Goal: Find specific page/section: Find specific page/section

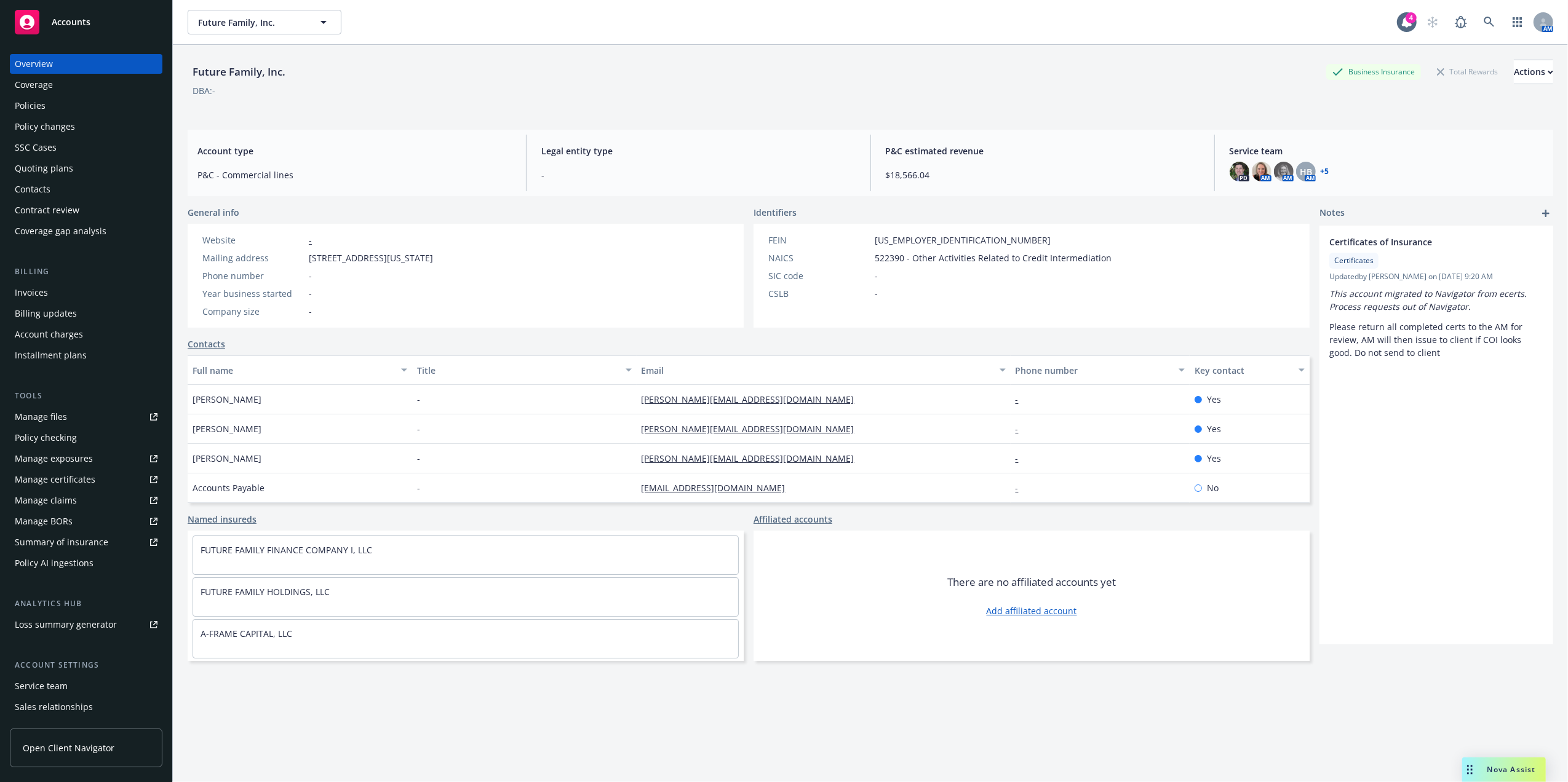
click at [63, 171] on div "Quoting plans" at bounding box center [43, 168] width 58 height 20
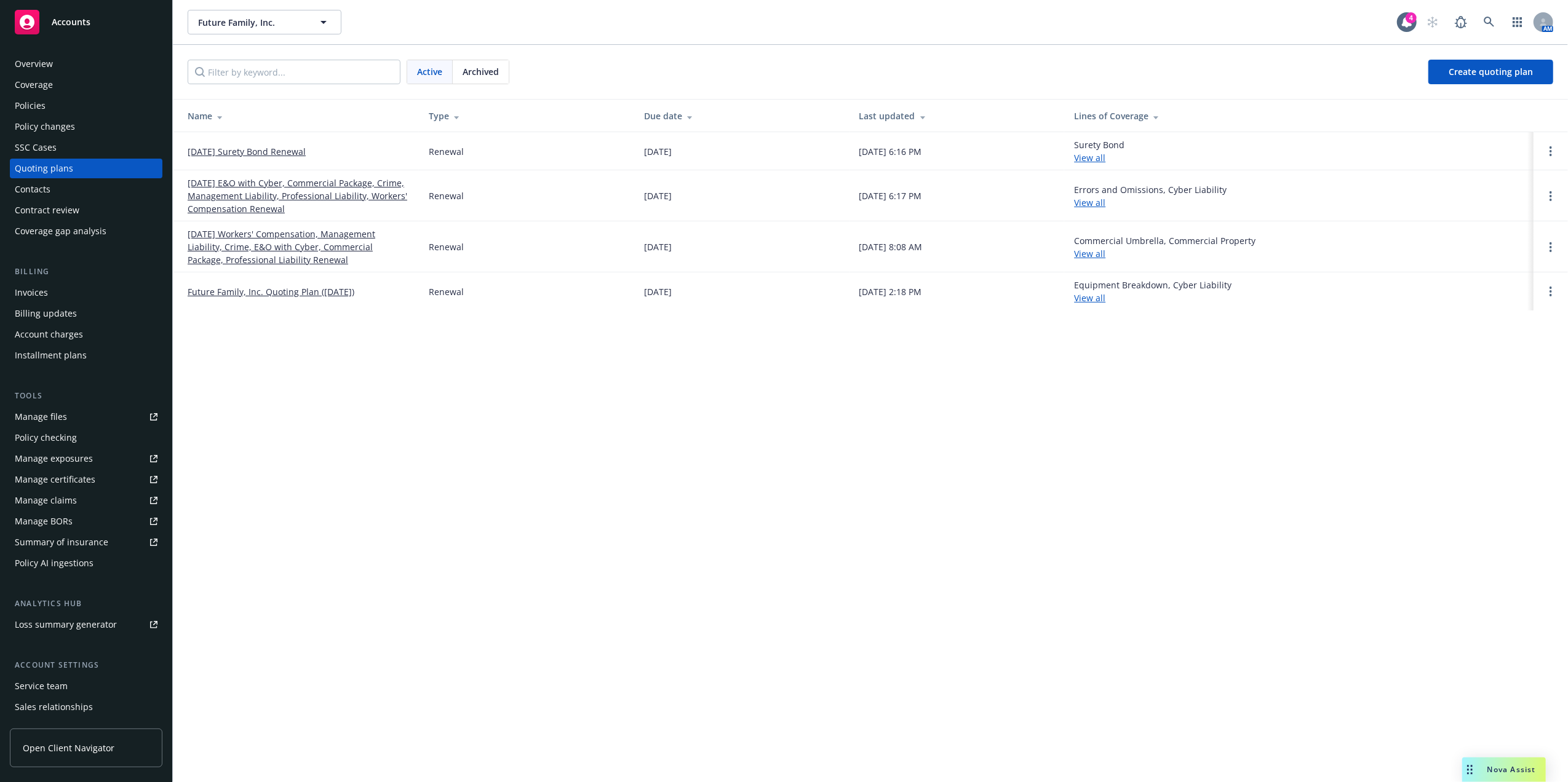
click at [291, 187] on link "[DATE] E&O with Cyber, Commercial Package, Crime, Management Liability, Profess…" at bounding box center [298, 195] width 221 height 39
